Goal: Use online tool/utility: Use online tool/utility

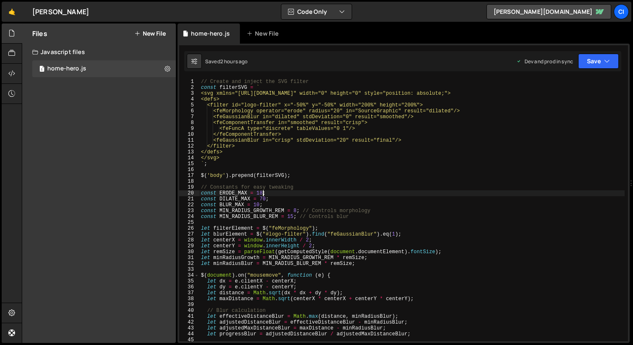
click at [365, 218] on div "// Create and inject the SVG filter const filterSVG = ` <svg xmlns="[URL][DOMAI…" at bounding box center [412, 216] width 426 height 274
type textarea "const MIN_RADIUS_BLUR_REM = 15; // Controls blur"
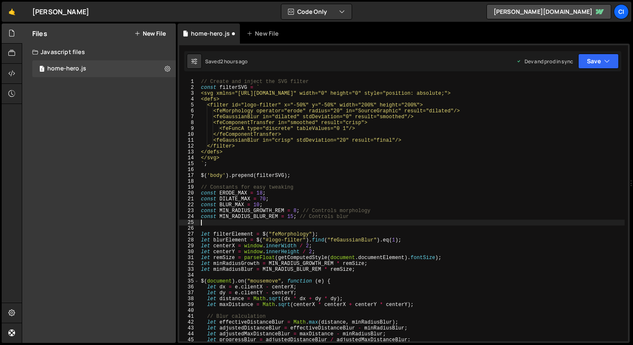
paste textarea
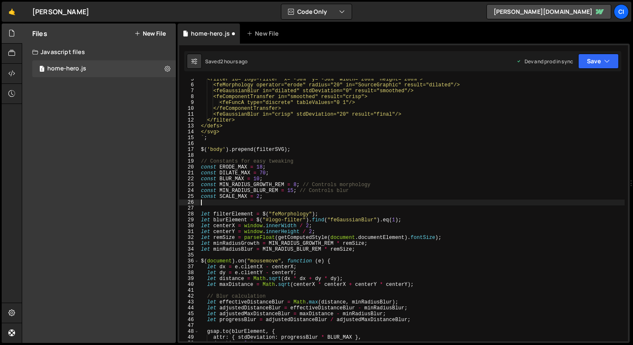
scroll to position [26, 0]
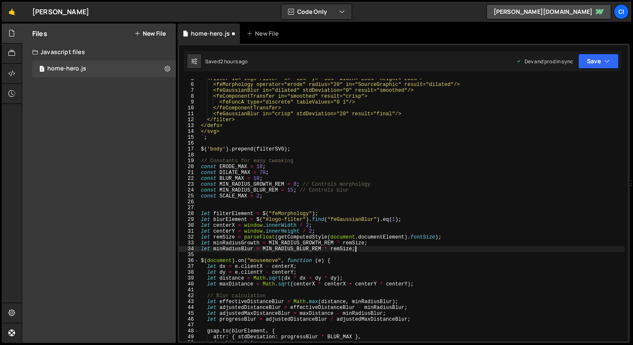
click at [362, 248] on div "<filter id="logo-filter" x="-50%" y="-50%" width="200%" height="200%"> <feMorph…" at bounding box center [412, 213] width 426 height 274
type textarea "let minRadiusBlur = MIN_RADIUS_BLUR_REM * remSize;"
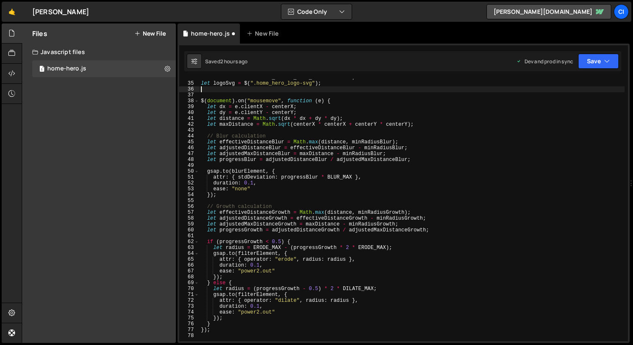
scroll to position [197, 0]
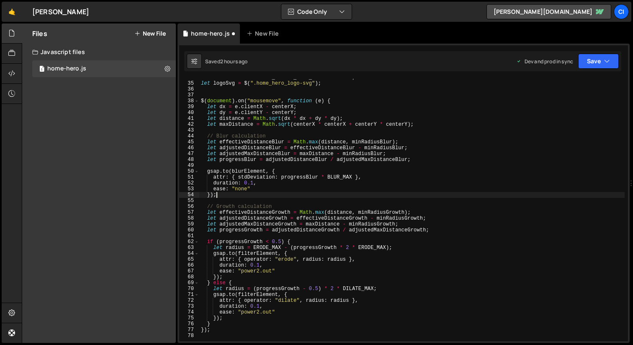
click at [227, 196] on div "let minRadiusBlur = MIN_RADIUS_BLUR_REM * remSize ; let logoSvg = $ ( ".home_he…" at bounding box center [412, 212] width 426 height 274
type textarea "});"
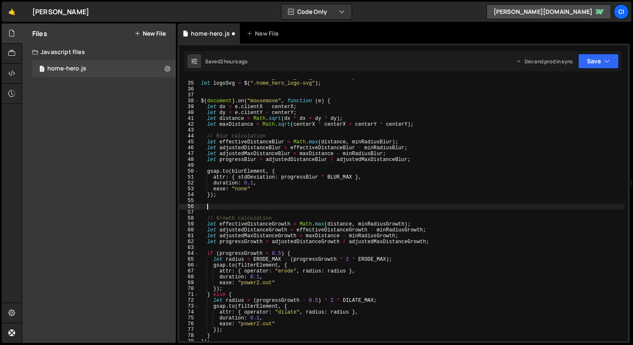
paste textarea "});"
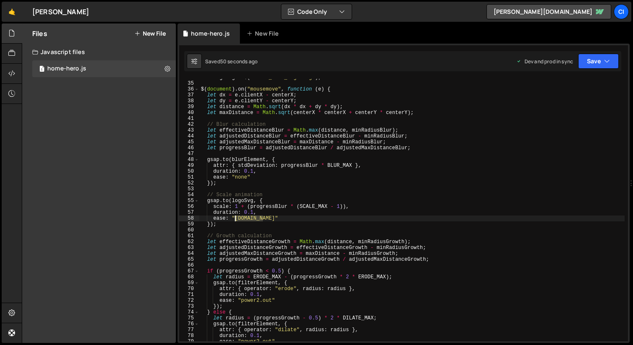
drag, startPoint x: 262, startPoint y: 217, endPoint x: 236, endPoint y: 217, distance: 26.0
click at [236, 217] on div "let logoSvg = $ ( ".home_hero_logo-svg" ) ; $ ( document ) . on ( "mousemove" ,…" at bounding box center [412, 212] width 426 height 274
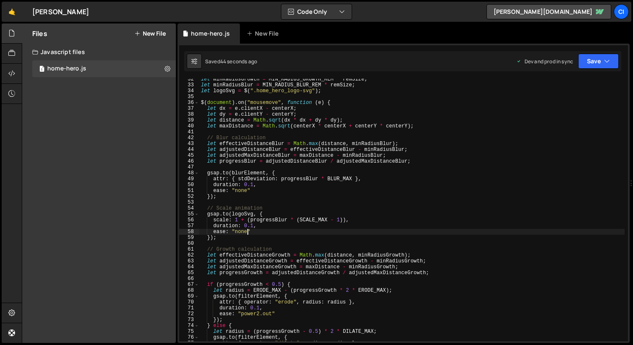
scroll to position [0, 0]
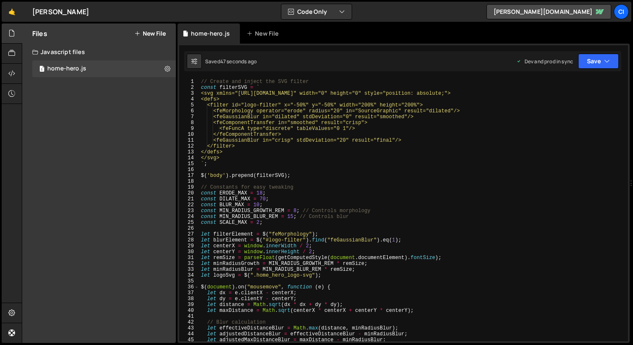
click at [259, 221] on div "// Create and inject the SVG filter const filterSVG = ` <svg xmlns="[URL][DOMAI…" at bounding box center [412, 216] width 426 height 274
click at [256, 206] on div "// Create and inject the SVG filter const filterSVG = ` <svg xmlns="[URL][DOMAI…" at bounding box center [412, 216] width 426 height 274
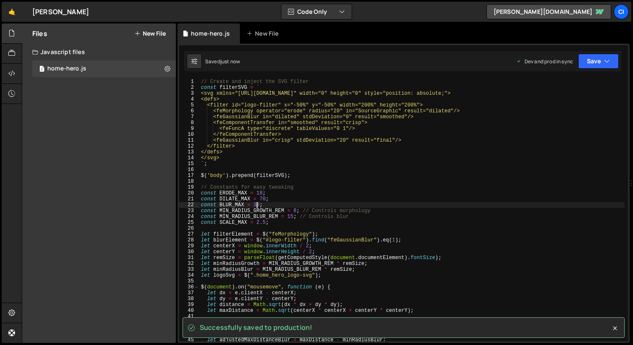
type textarea "const BLUR_MAX = 30;"
